Goal: Use online tool/utility: Use online tool/utility

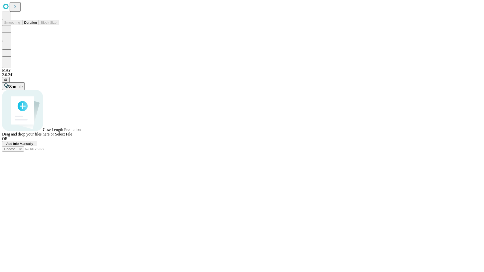
click at [37, 25] on button "Duration" at bounding box center [30, 22] width 17 height 5
click at [23, 85] on span "Sample" at bounding box center [16, 87] width 14 height 4
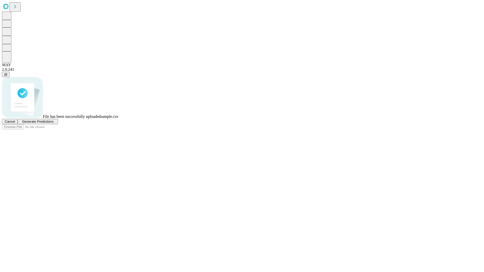
click at [53, 123] on span "Generate Predictions" at bounding box center [37, 122] width 31 height 4
